Goal: Use online tool/utility: Utilize a website feature to perform a specific function

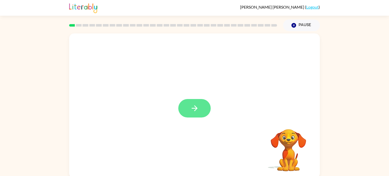
click at [204, 108] on button "button" at bounding box center [194, 108] width 32 height 18
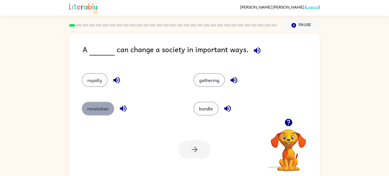
click at [85, 111] on button "revolution" at bounding box center [98, 109] width 32 height 14
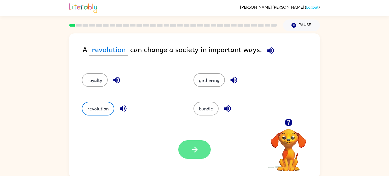
click at [200, 150] on button "button" at bounding box center [194, 149] width 32 height 18
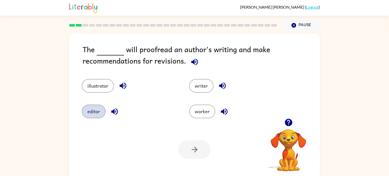
click at [103, 113] on button "editor" at bounding box center [94, 112] width 24 height 14
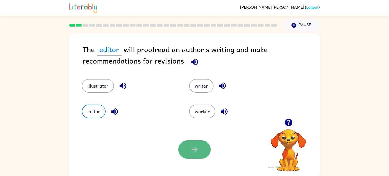
click at [199, 147] on icon "button" at bounding box center [194, 149] width 9 height 9
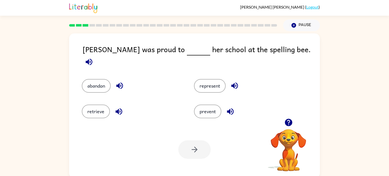
click at [334, 131] on div "[PERSON_NAME] was proud to her school at the spelling bee. abandon represent re…" at bounding box center [194, 104] width 389 height 147
click at [204, 80] on button "represent" at bounding box center [210, 86] width 32 height 14
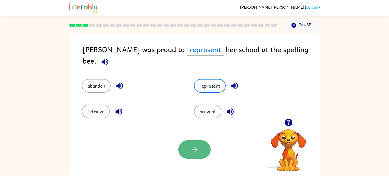
click at [199, 154] on button "button" at bounding box center [194, 149] width 32 height 18
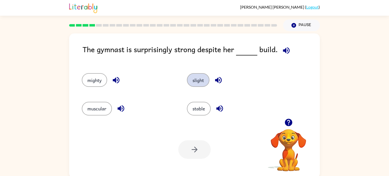
click at [195, 85] on button "slight" at bounding box center [198, 80] width 23 height 14
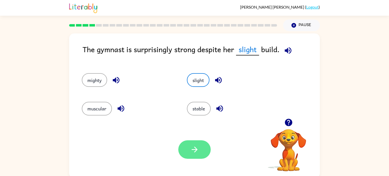
click at [202, 153] on button "button" at bounding box center [194, 149] width 32 height 18
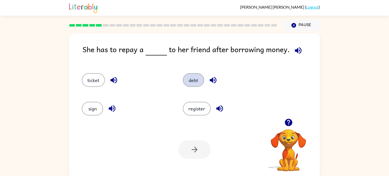
click at [194, 82] on button "debt" at bounding box center [193, 80] width 21 height 14
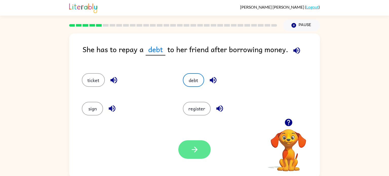
click at [192, 156] on button "button" at bounding box center [194, 149] width 32 height 18
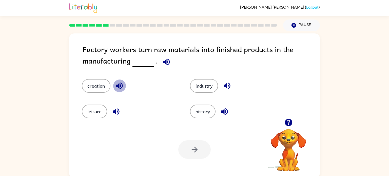
click at [120, 87] on icon "button" at bounding box center [119, 85] width 9 height 9
click at [119, 85] on icon "button" at bounding box center [119, 86] width 7 height 7
click at [118, 106] on button "button" at bounding box center [116, 111] width 13 height 13
click at [225, 84] on icon "button" at bounding box center [227, 85] width 9 height 9
click at [210, 84] on button "industry" at bounding box center [204, 86] width 28 height 14
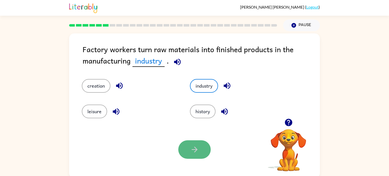
click at [203, 153] on button "button" at bounding box center [194, 149] width 32 height 18
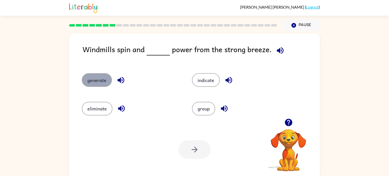
click at [104, 78] on button "generate" at bounding box center [97, 80] width 30 height 14
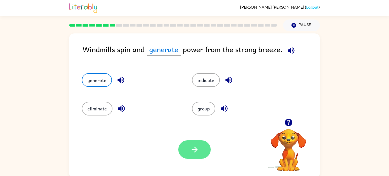
click at [199, 147] on button "button" at bounding box center [194, 149] width 32 height 18
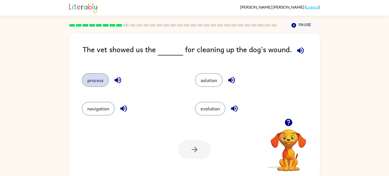
click at [98, 83] on button "process" at bounding box center [95, 80] width 27 height 14
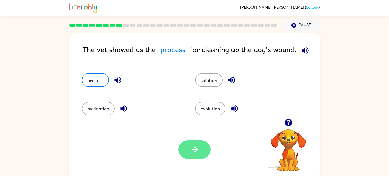
click at [194, 148] on icon "button" at bounding box center [194, 149] width 9 height 9
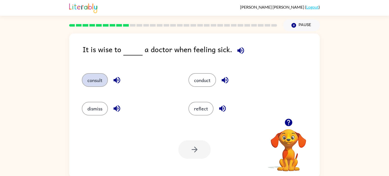
click at [90, 81] on button "consult" at bounding box center [95, 80] width 26 height 14
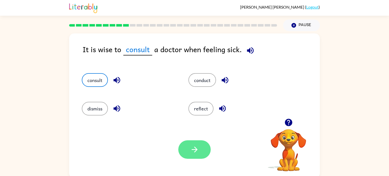
click at [194, 150] on icon "button" at bounding box center [195, 150] width 6 height 6
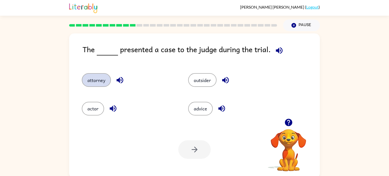
click at [103, 83] on button "attorney" at bounding box center [96, 80] width 29 height 14
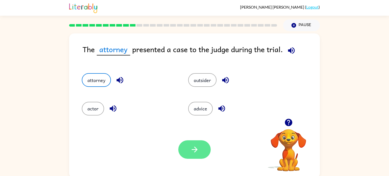
click at [189, 140] on button "button" at bounding box center [194, 149] width 32 height 18
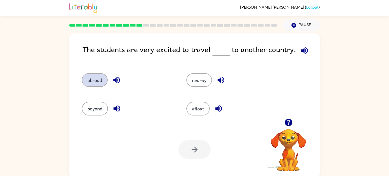
click at [101, 79] on button "abroad" at bounding box center [95, 80] width 26 height 14
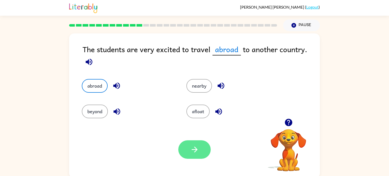
click at [188, 148] on button "button" at bounding box center [194, 149] width 32 height 18
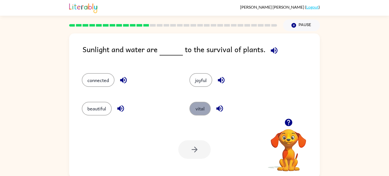
click at [205, 107] on button "vital" at bounding box center [199, 109] width 21 height 14
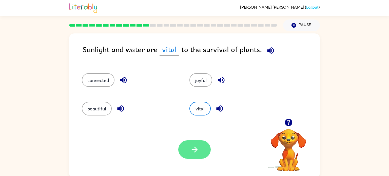
click at [201, 148] on button "button" at bounding box center [194, 149] width 32 height 18
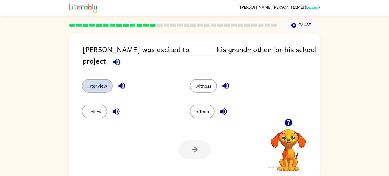
click at [98, 82] on button "interview" at bounding box center [97, 86] width 31 height 14
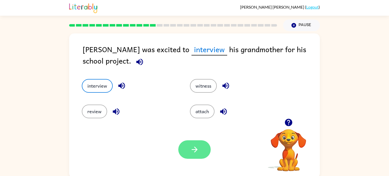
click at [192, 152] on icon "button" at bounding box center [194, 149] width 9 height 9
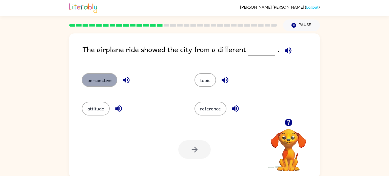
click at [103, 79] on button "perspective" at bounding box center [99, 80] width 35 height 14
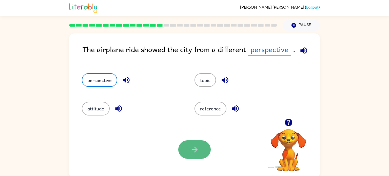
click at [192, 150] on icon "button" at bounding box center [194, 149] width 9 height 9
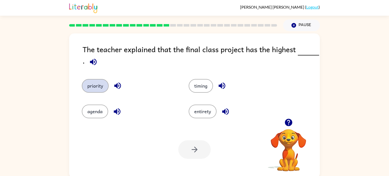
click at [100, 89] on button "priority" at bounding box center [95, 86] width 27 height 14
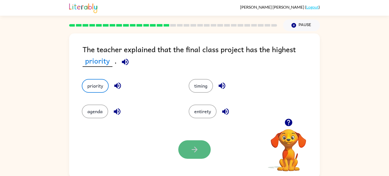
click at [189, 148] on button "button" at bounding box center [194, 149] width 32 height 18
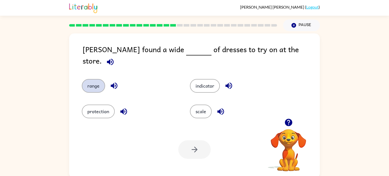
click at [96, 84] on button "range" at bounding box center [93, 86] width 23 height 14
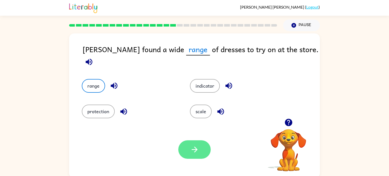
click at [186, 146] on button "button" at bounding box center [194, 149] width 32 height 18
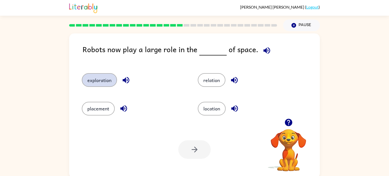
click at [109, 84] on button "exploration" at bounding box center [99, 80] width 35 height 14
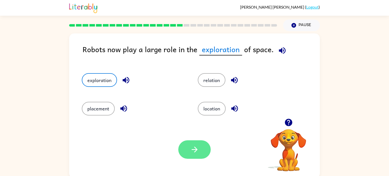
click at [204, 152] on button "button" at bounding box center [194, 149] width 32 height 18
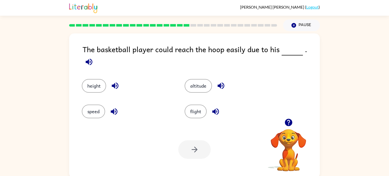
click at [94, 88] on div "height" at bounding box center [123, 82] width 103 height 26
click at [93, 83] on button "height" at bounding box center [94, 86] width 24 height 14
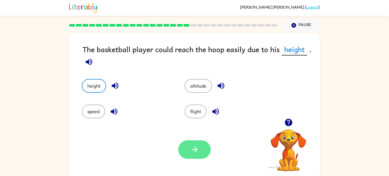
click at [198, 148] on icon "button" at bounding box center [194, 149] width 9 height 9
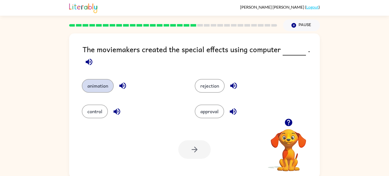
click at [108, 89] on button "animation" at bounding box center [98, 86] width 32 height 14
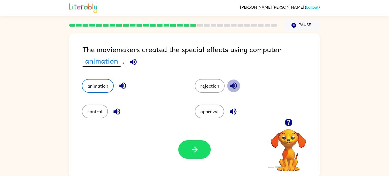
click at [236, 87] on icon "button" at bounding box center [233, 86] width 7 height 7
click at [192, 154] on icon "button" at bounding box center [194, 149] width 9 height 9
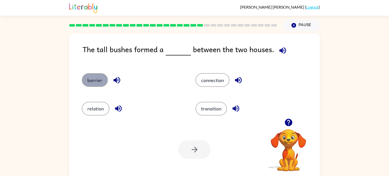
click at [96, 84] on button "barrier" at bounding box center [95, 80] width 26 height 14
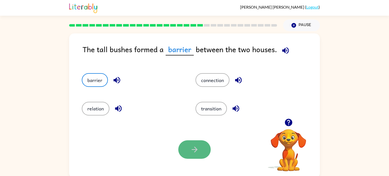
click at [192, 150] on icon "button" at bounding box center [195, 150] width 6 height 6
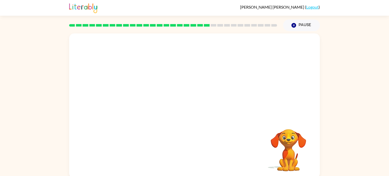
click at [150, 103] on video "Your browser must support playing .mp4 files to use Literably. Please try using…" at bounding box center [194, 75] width 251 height 85
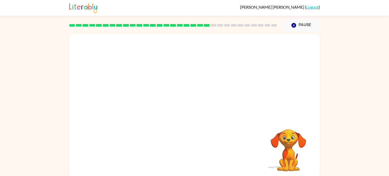
click at [150, 103] on video "Your browser must support playing .mp4 files to use Literably. Please try using…" at bounding box center [194, 75] width 251 height 85
click at [156, 102] on video "Your browser must support playing .mp4 files to use Literably. Please try using…" at bounding box center [194, 75] width 251 height 85
click at [192, 109] on icon "button" at bounding box center [194, 108] width 9 height 9
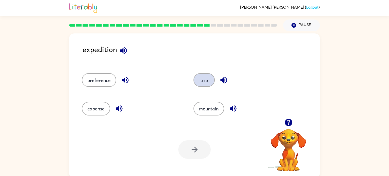
click at [198, 77] on button "trip" at bounding box center [204, 80] width 21 height 14
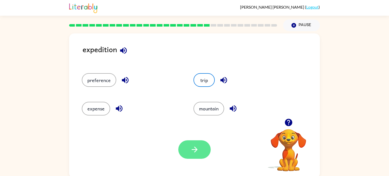
click at [192, 150] on icon "button" at bounding box center [195, 150] width 6 height 6
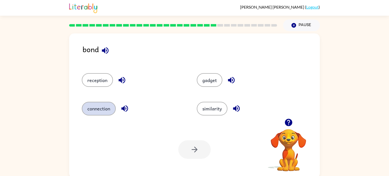
click at [96, 113] on button "connection" at bounding box center [99, 109] width 34 height 14
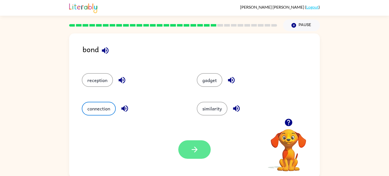
click at [199, 147] on button "button" at bounding box center [194, 149] width 32 height 18
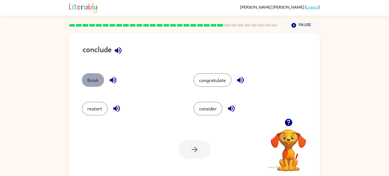
click at [95, 81] on button "finish" at bounding box center [93, 80] width 22 height 14
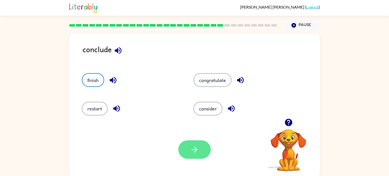
click at [198, 146] on icon "button" at bounding box center [194, 149] width 9 height 9
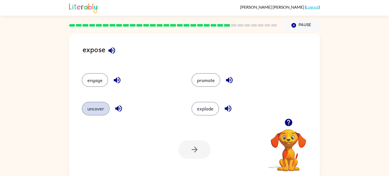
click at [99, 108] on button "uncover" at bounding box center [96, 109] width 28 height 14
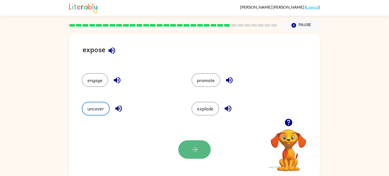
click at [185, 149] on button "button" at bounding box center [194, 149] width 32 height 18
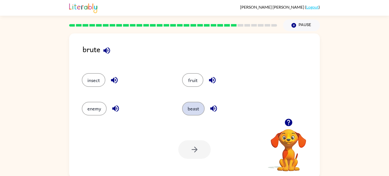
click at [188, 111] on button "beast" at bounding box center [193, 109] width 23 height 14
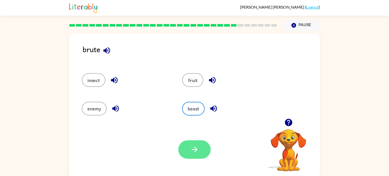
click at [196, 147] on icon "button" at bounding box center [194, 149] width 9 height 9
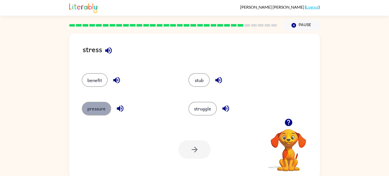
click at [100, 105] on button "pressure" at bounding box center [96, 109] width 29 height 14
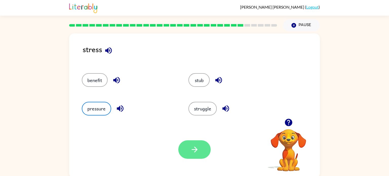
click at [198, 155] on button "button" at bounding box center [194, 149] width 32 height 18
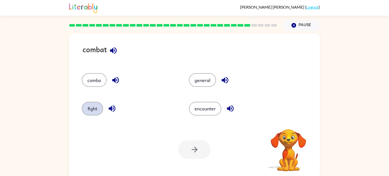
click at [91, 105] on button "fight" at bounding box center [92, 109] width 21 height 14
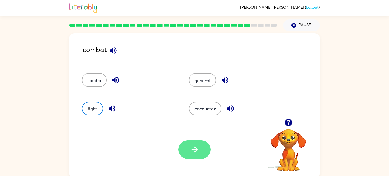
click at [191, 155] on button "button" at bounding box center [194, 149] width 32 height 18
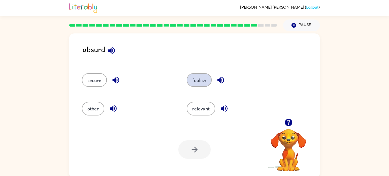
click at [191, 81] on button "foolish" at bounding box center [199, 80] width 25 height 14
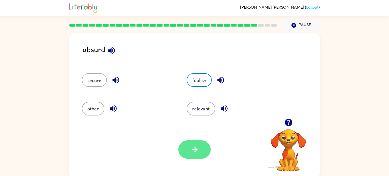
click at [193, 147] on icon "button" at bounding box center [194, 149] width 9 height 9
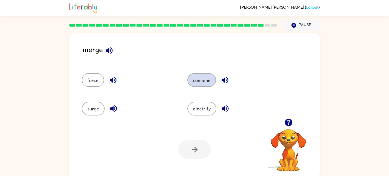
click at [195, 84] on button "combine" at bounding box center [201, 80] width 29 height 14
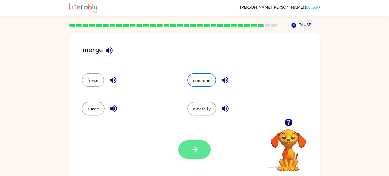
click at [191, 153] on icon "button" at bounding box center [194, 149] width 9 height 9
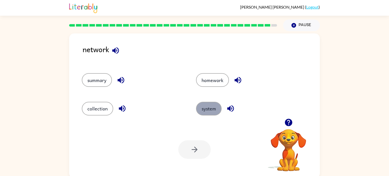
click at [215, 107] on button "system" at bounding box center [209, 109] width 26 height 14
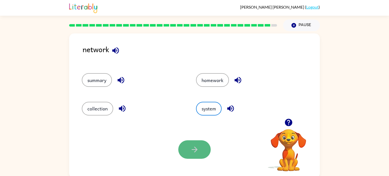
click at [199, 150] on icon "button" at bounding box center [194, 149] width 9 height 9
